Goal: Task Accomplishment & Management: Complete application form

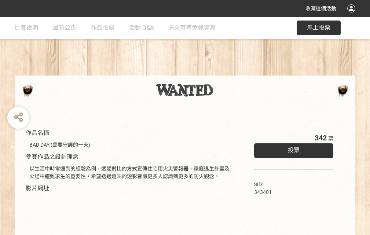
click at [353, 15] on div "收藏這個活動" at bounding box center [185, 8] width 370 height 17
click at [229, 72] on div "作品名稱 BAD DAY (需要守護的一天) 參賽作品之設計理念 以生活中時常遇到的經驗為例，透過對比的方式宣傳住宅用火災警報器、家庭逃生計畫及火場中避難求生…" at bounding box center [185, 171] width 370 height 309
click at [292, 149] on span "投票" at bounding box center [294, 150] width 12 height 7
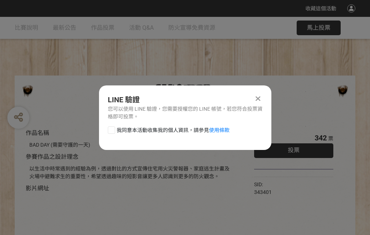
click at [111, 129] on div at bounding box center [111, 130] width 7 height 7
checkbox input "true"
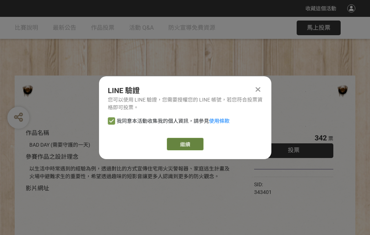
click at [185, 144] on link "繼續" at bounding box center [185, 144] width 37 height 12
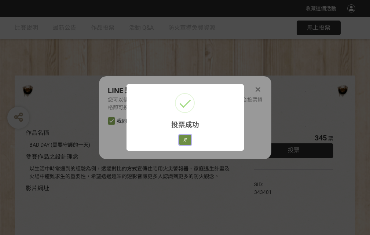
click at [183, 139] on button "好" at bounding box center [185, 140] width 12 height 10
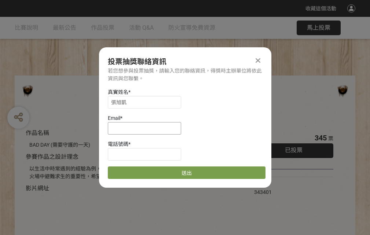
click at [147, 128] on input at bounding box center [144, 128] width 73 height 12
type input "[EMAIL_ADDRESS][DOMAIN_NAME]"
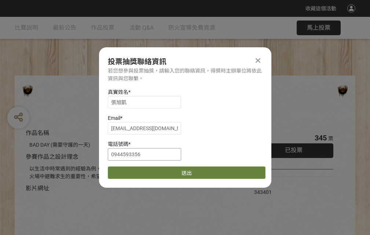
type input "0944593356"
click at [129, 170] on button "送出" at bounding box center [187, 173] width 158 height 12
